Goal: Information Seeking & Learning: Learn about a topic

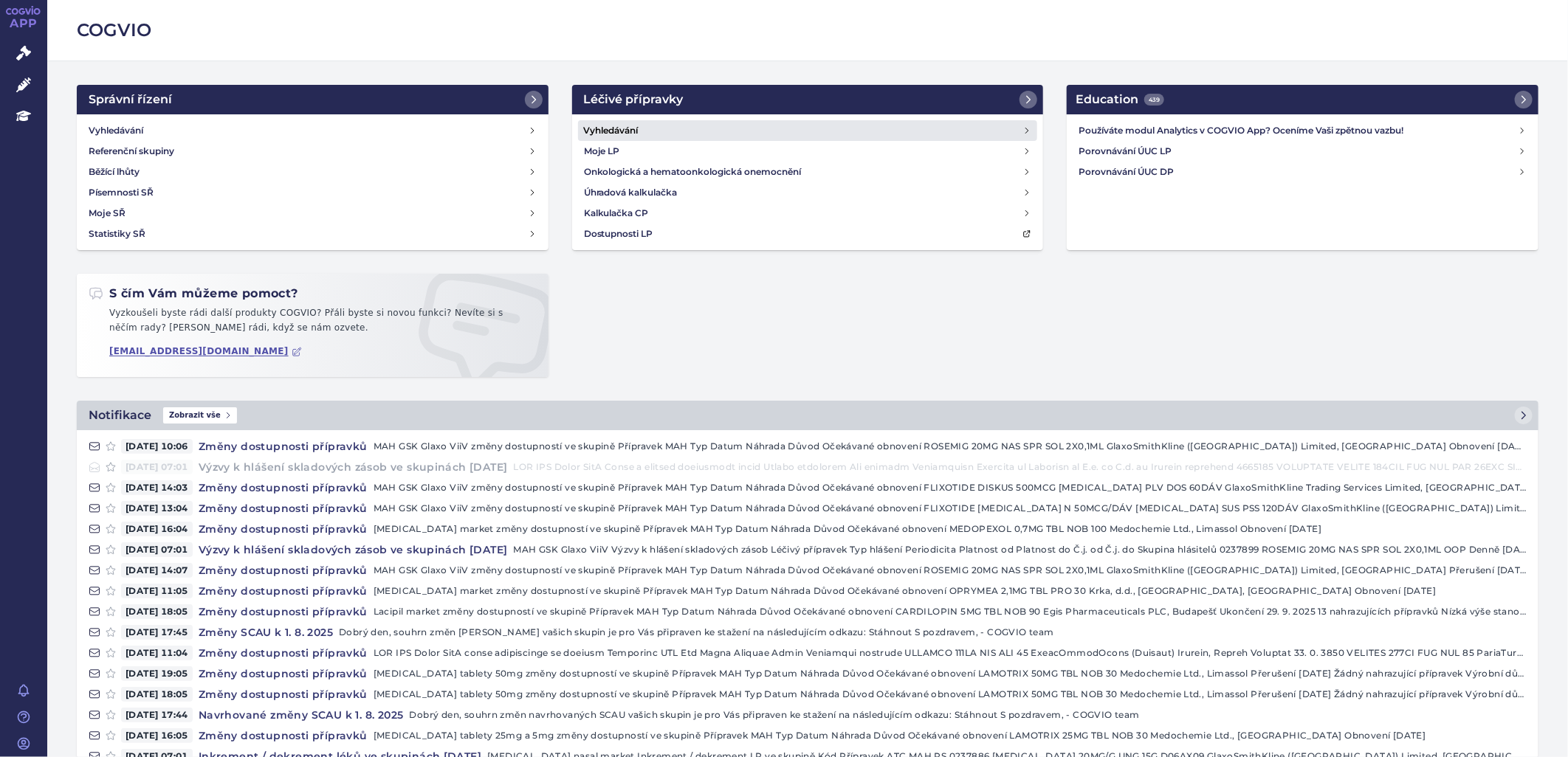
click at [631, 129] on h4 "Vyhledávání" at bounding box center [611, 131] width 54 height 15
click at [617, 127] on h4 "Vyhledávání" at bounding box center [611, 131] width 54 height 15
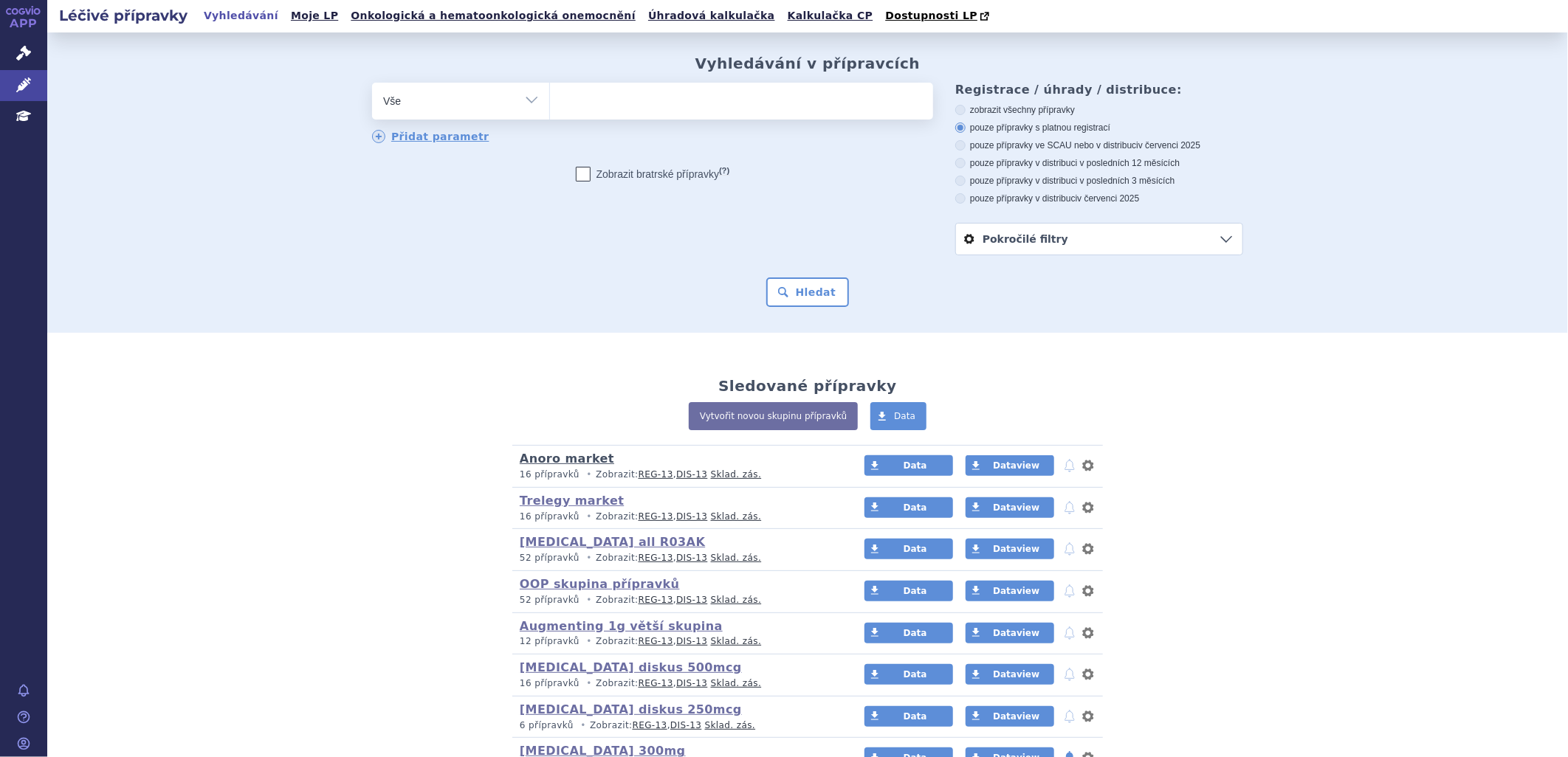
click at [577, 461] on link "Anoro market" at bounding box center [567, 459] width 95 height 14
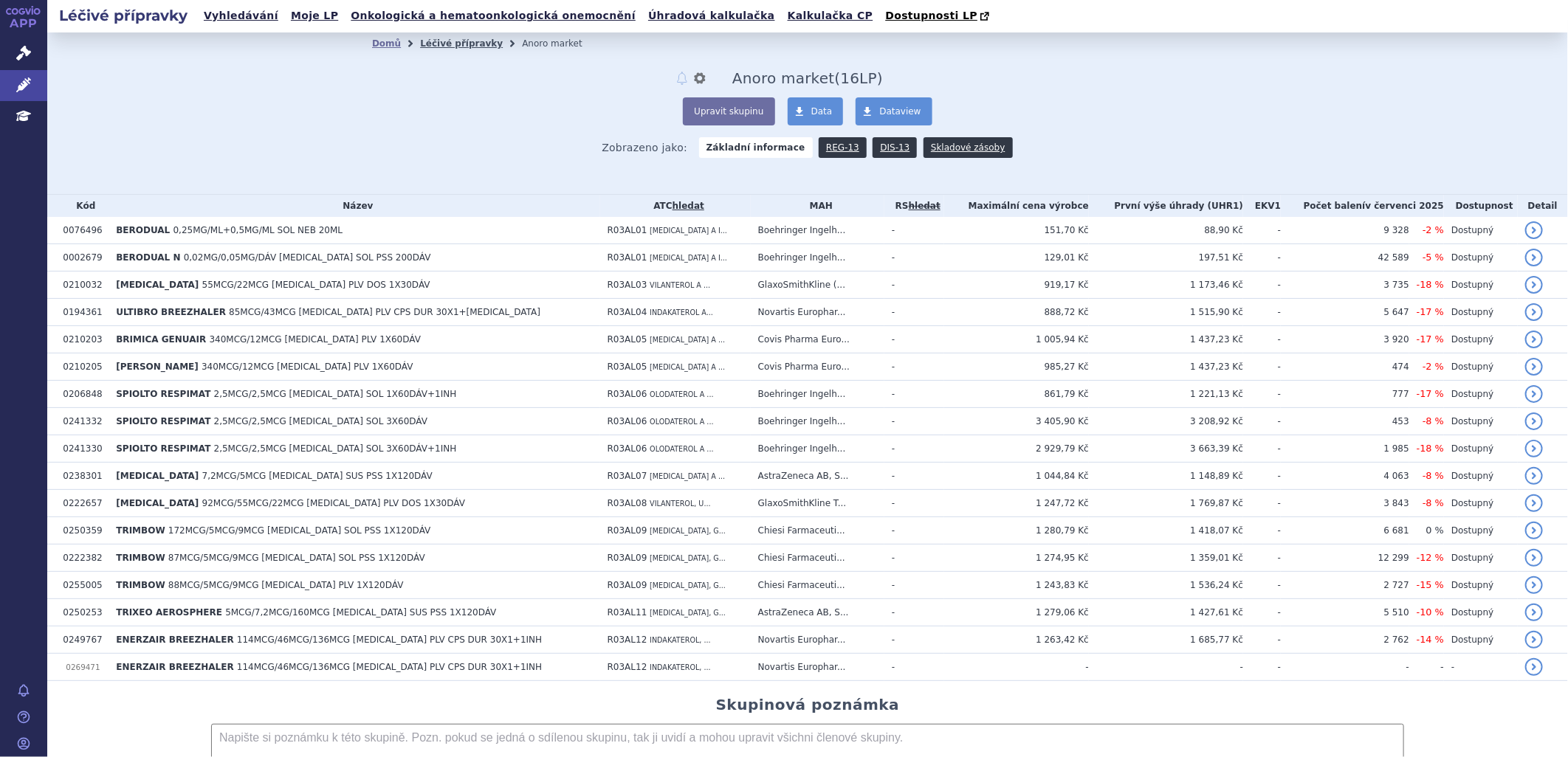
drag, startPoint x: 438, startPoint y: 45, endPoint x: 467, endPoint y: 82, distance: 47.0
click at [439, 46] on link "Léčivé přípravky" at bounding box center [461, 44] width 82 height 11
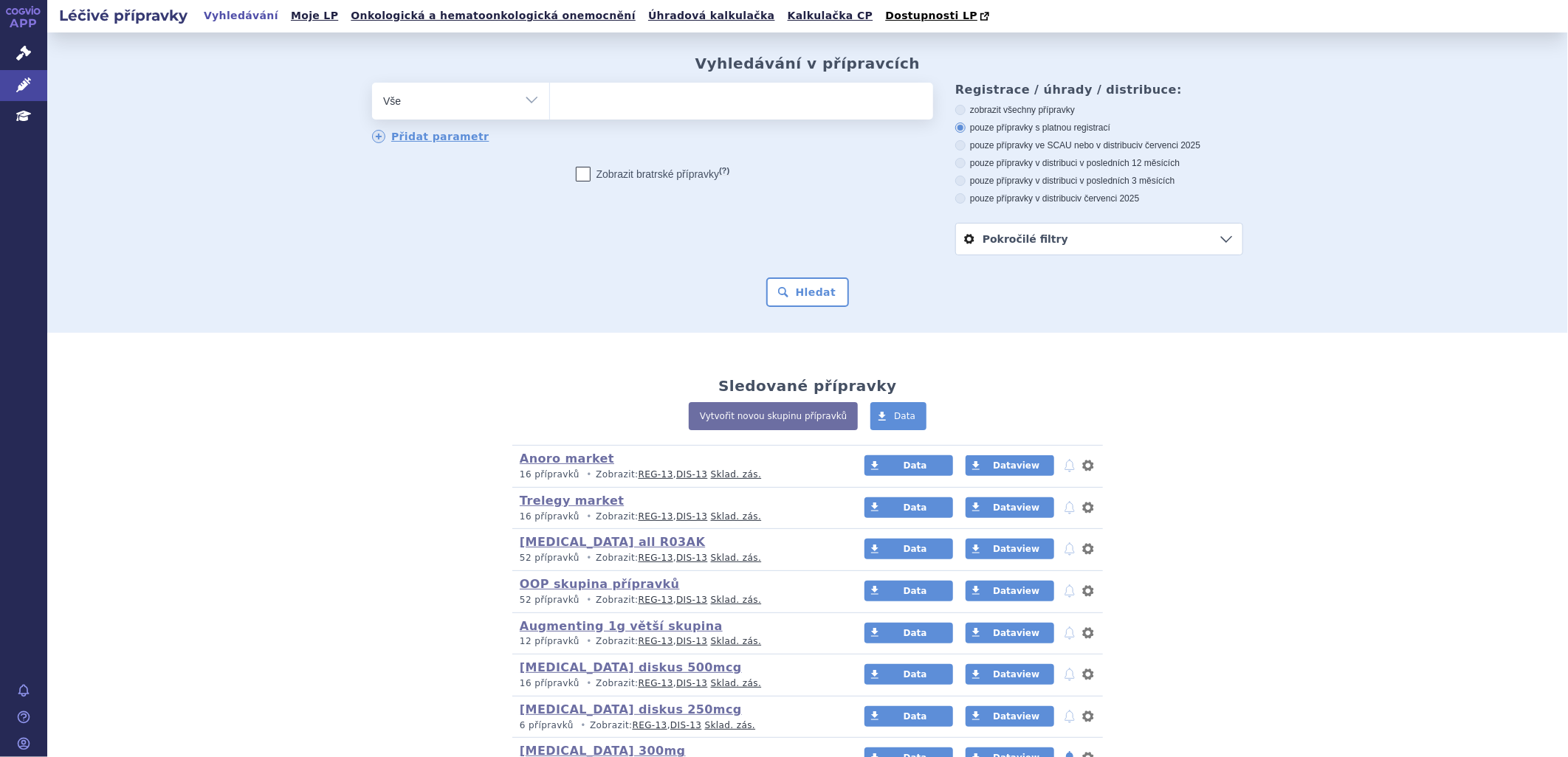
scroll to position [328, 0]
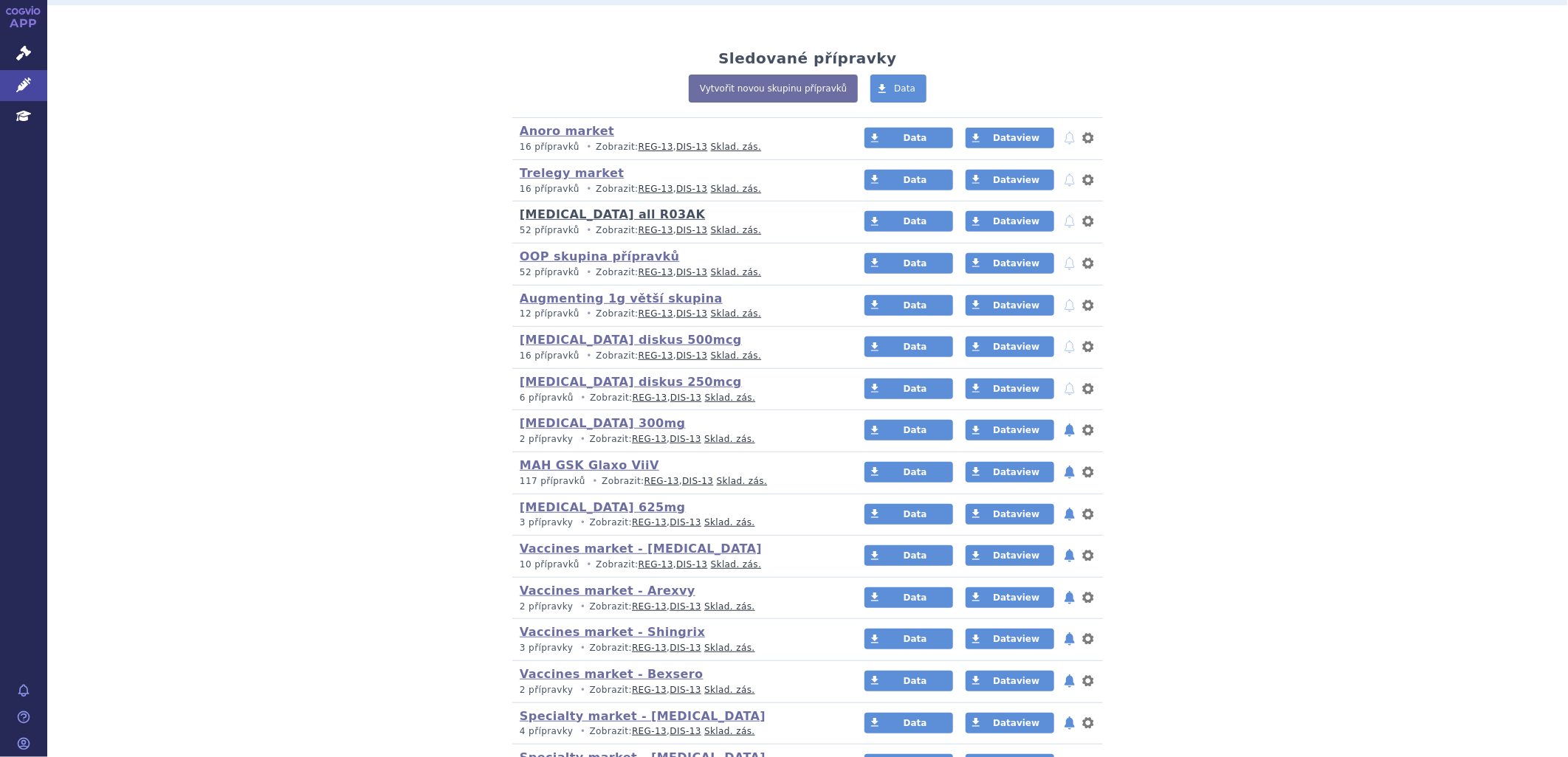
click at [603, 219] on link "[MEDICAL_DATA] all R03AK" at bounding box center [611, 215] width 185 height 14
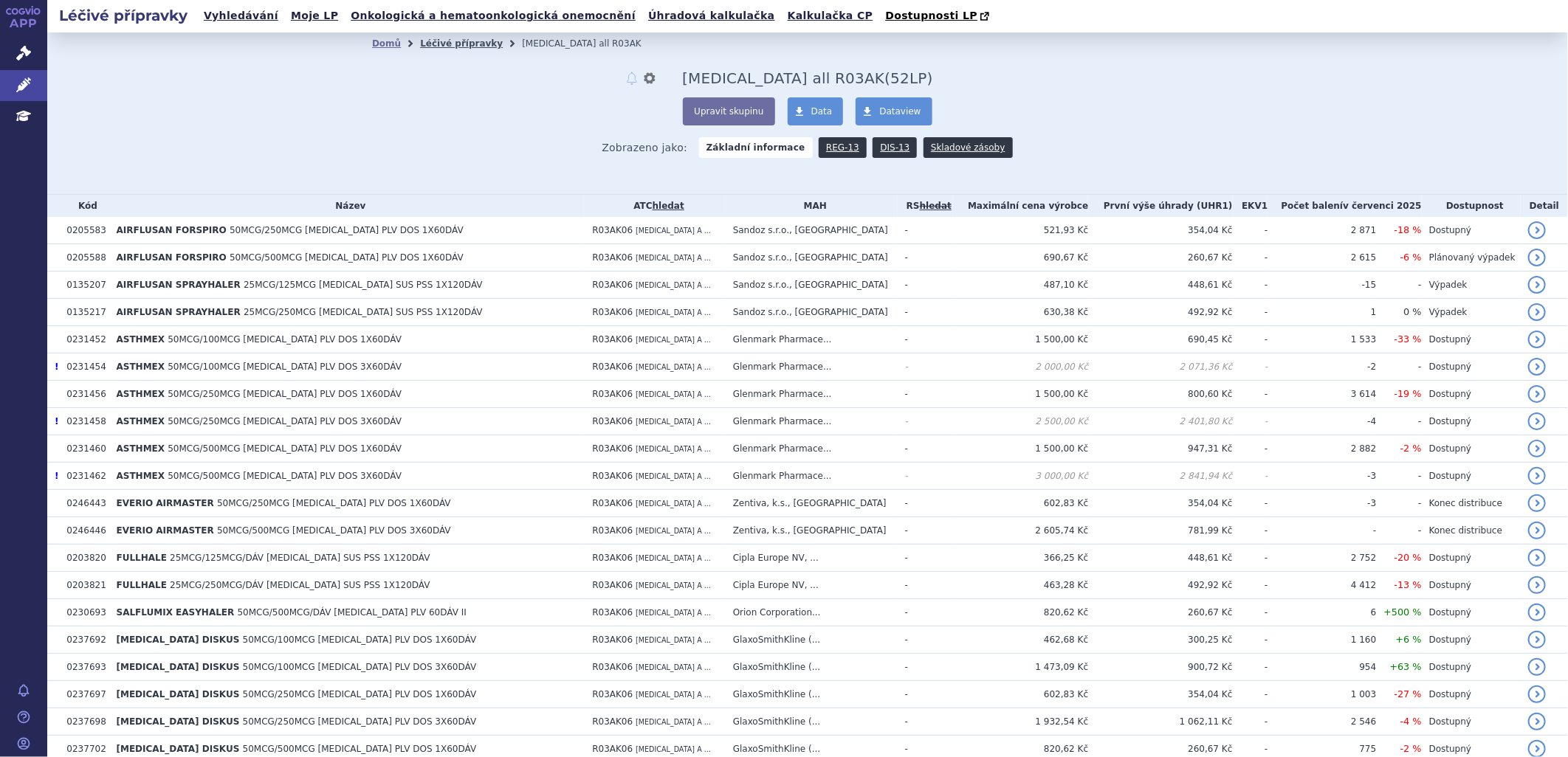
click at [453, 43] on link "Léčivé přípravky" at bounding box center [461, 44] width 82 height 11
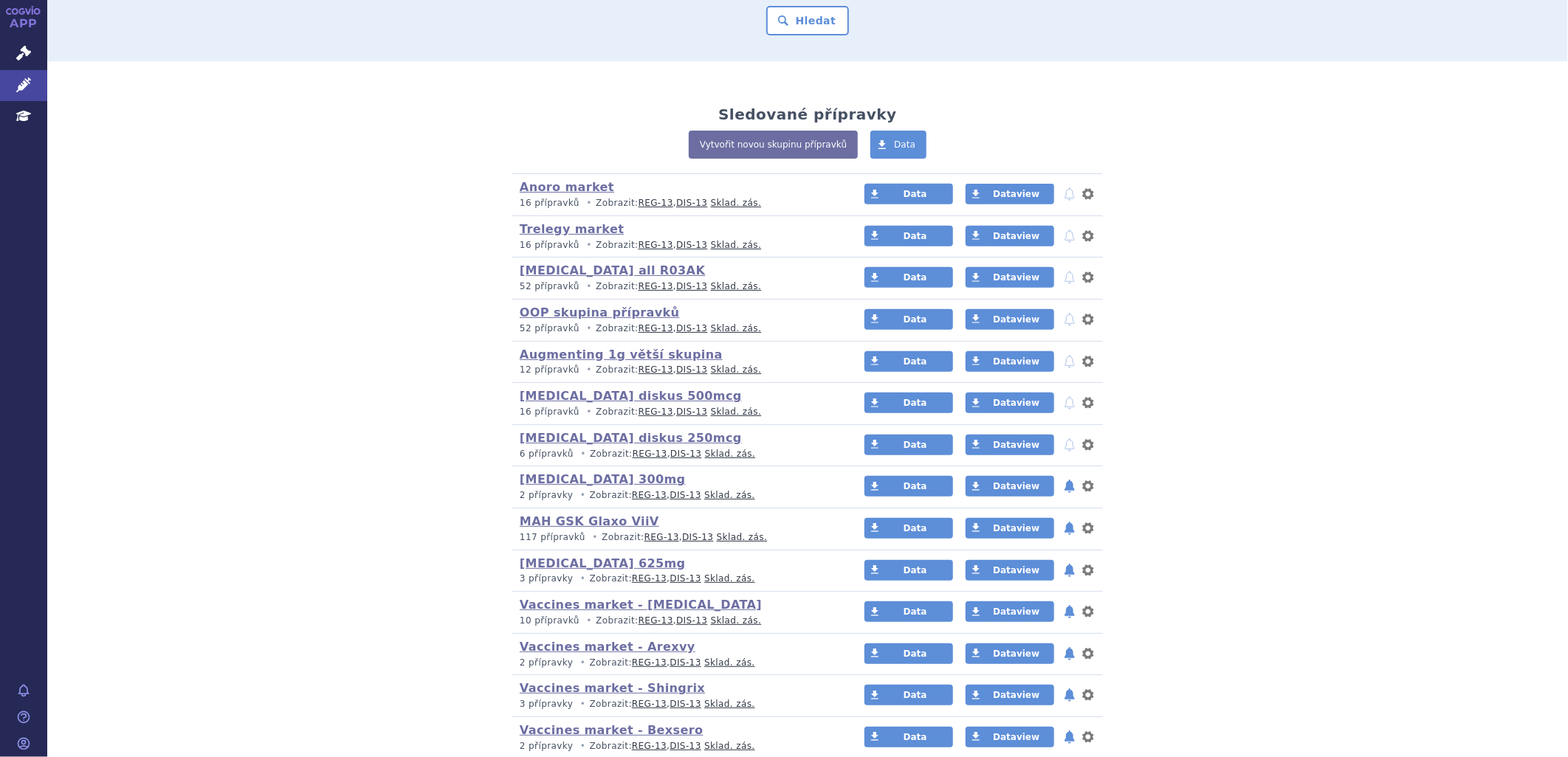
scroll to position [492, 0]
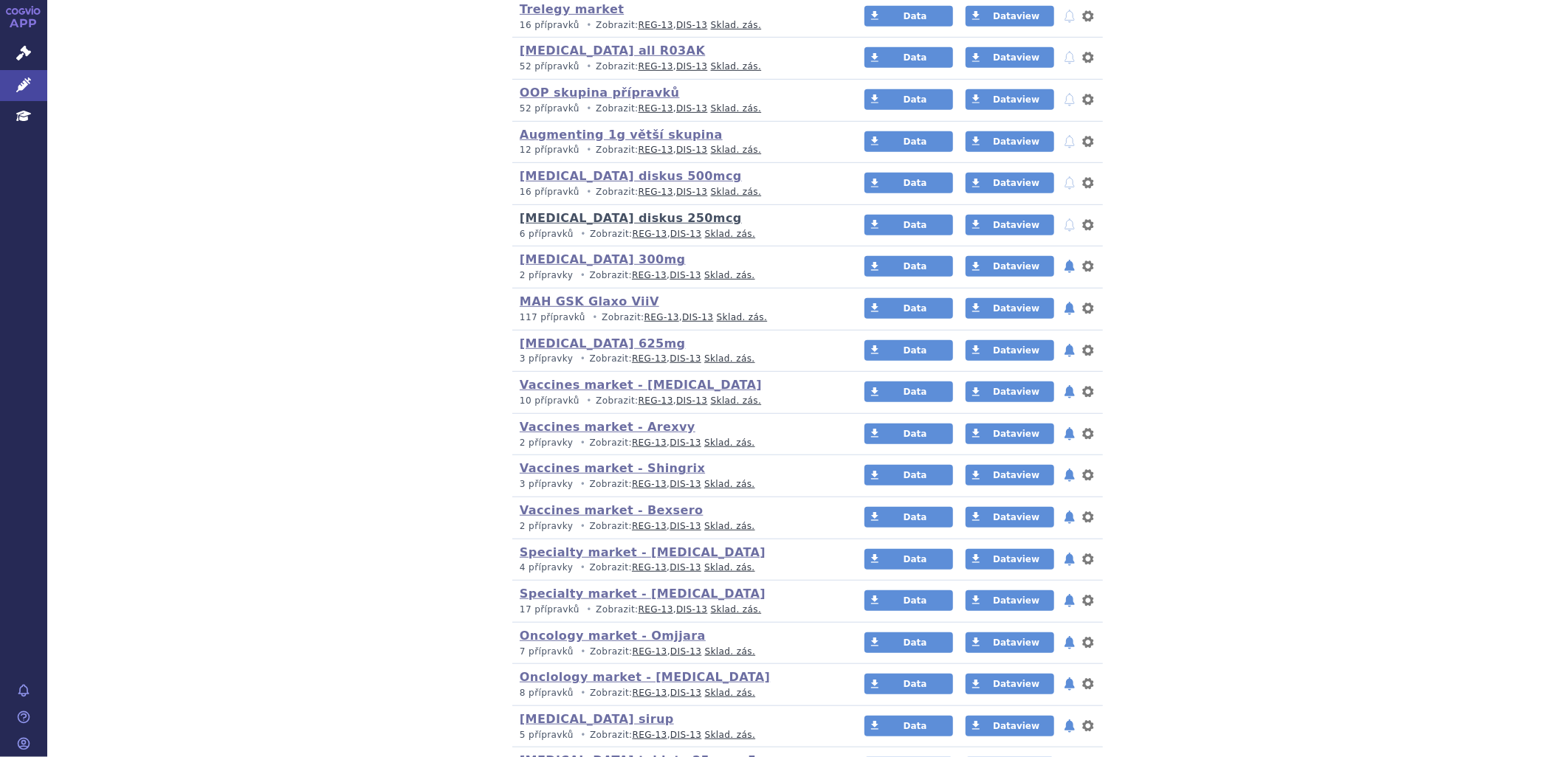
click at [621, 216] on link "[MEDICAL_DATA] diskus 250mcg" at bounding box center [631, 218] width 222 height 14
